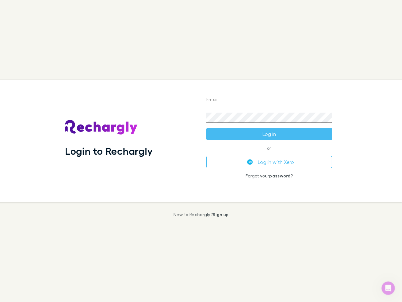
click at [201, 151] on div "Login to Rechargly" at bounding box center [130, 141] width 141 height 122
click at [269, 100] on input "Email" at bounding box center [269, 100] width 126 height 10
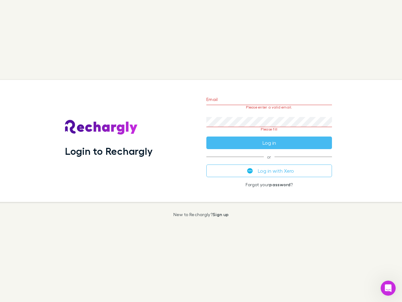
click at [269, 134] on form "Email Please enter a valid email. Password Please fill Log in" at bounding box center [269, 119] width 126 height 59
click at [269, 162] on div "Email Please enter a valid email. Password Please fill Log in or Log in with Xe…" at bounding box center [269, 141] width 136 height 122
click at [388, 288] on icon "Open Intercom Messenger" at bounding box center [388, 288] width 10 height 10
